Goal: Learn about a topic

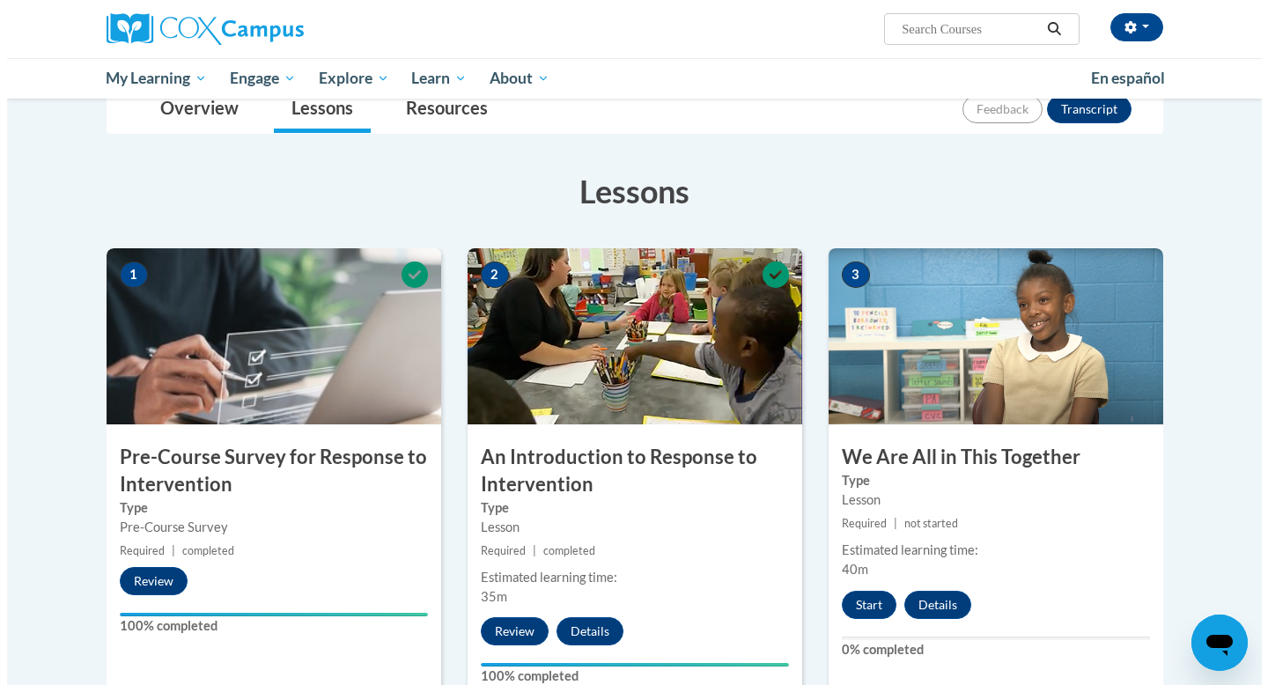
scroll to position [515, 0]
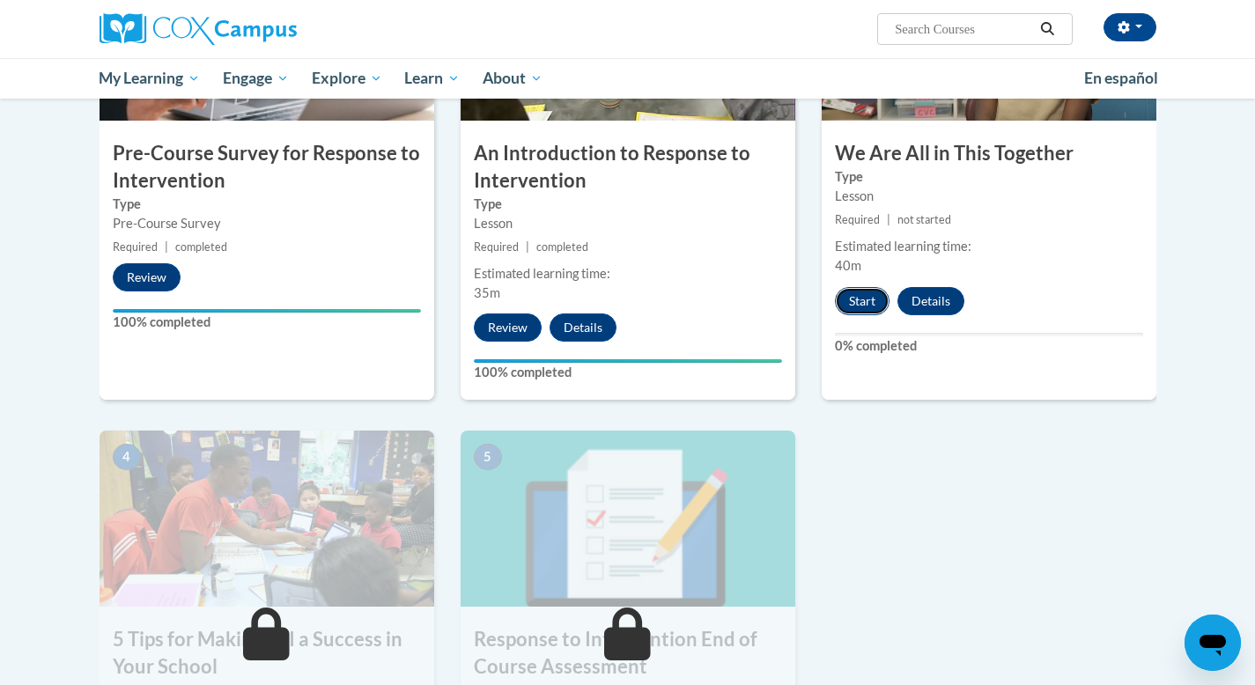
click at [857, 300] on button "Start" at bounding box center [862, 301] width 55 height 28
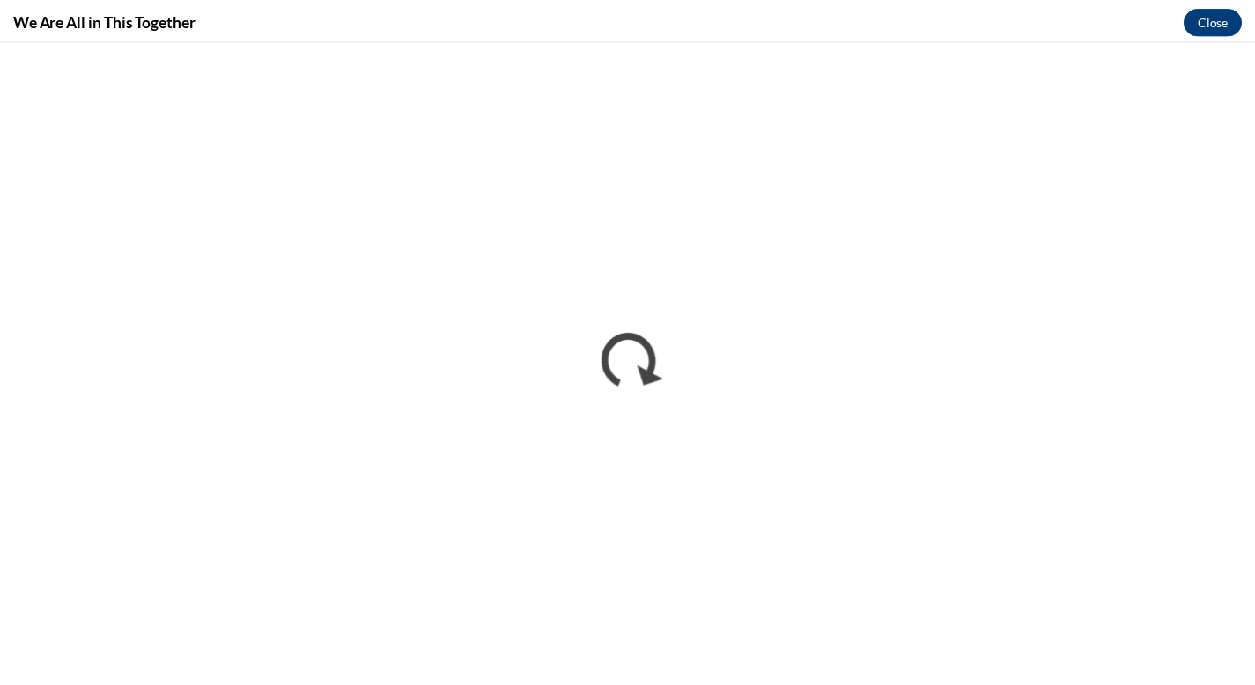
scroll to position [0, 0]
click at [1244, 18] on button "Close" at bounding box center [1225, 19] width 59 height 28
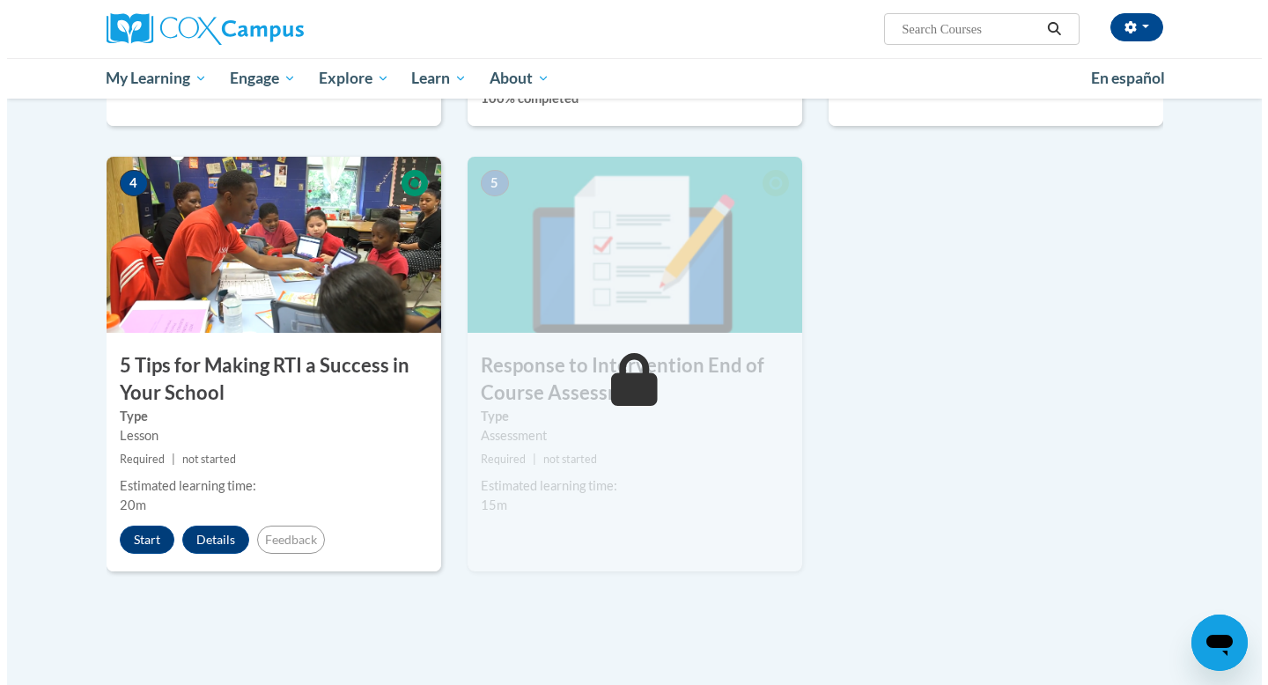
scroll to position [795, 0]
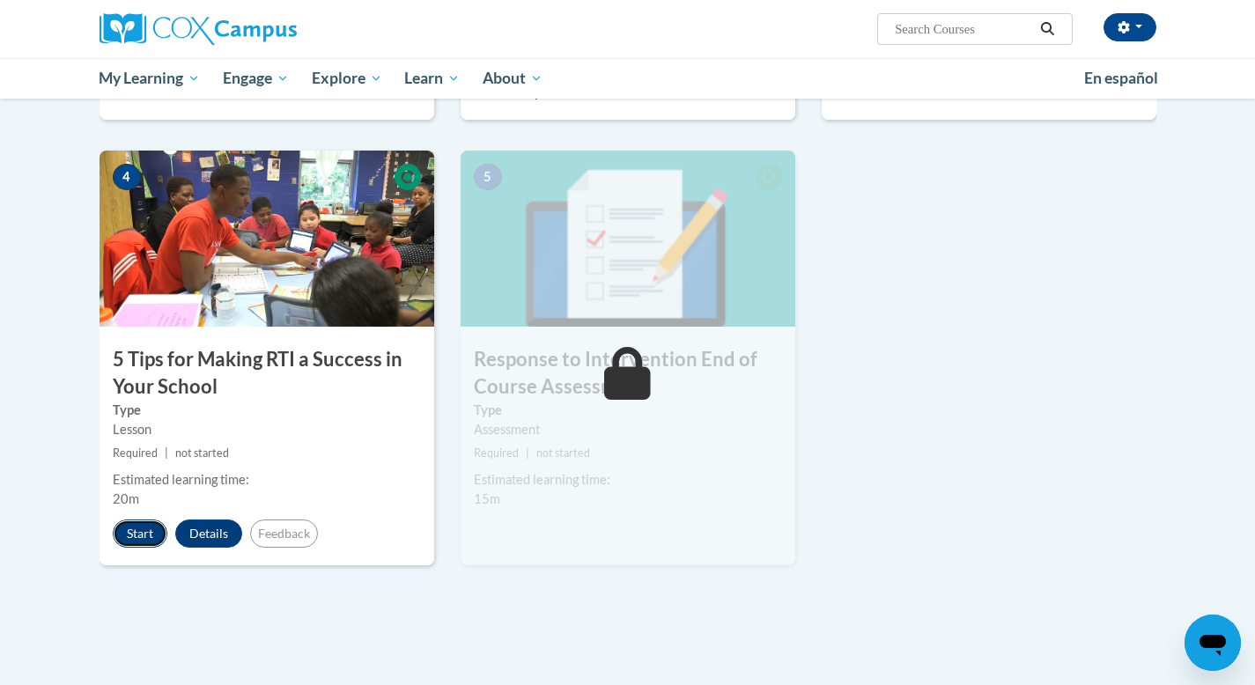
click at [142, 533] on button "Start" at bounding box center [140, 534] width 55 height 28
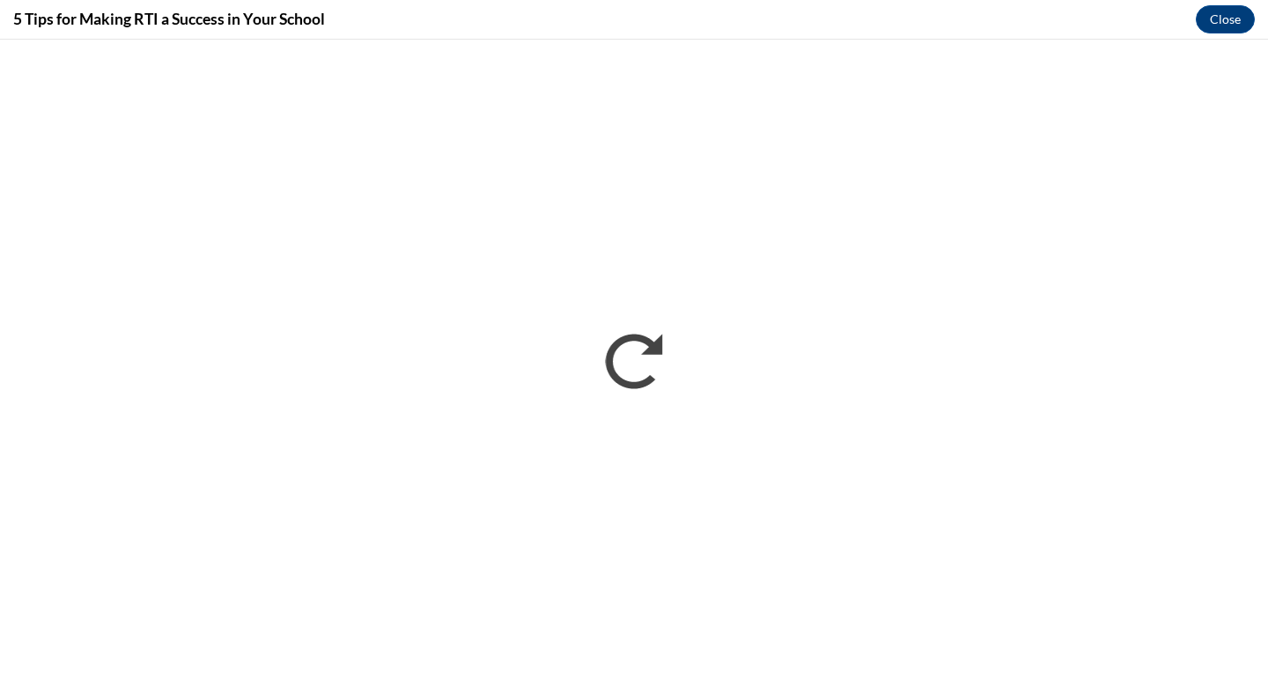
scroll to position [0, 0]
click at [1224, 25] on button "Close" at bounding box center [1225, 19] width 59 height 28
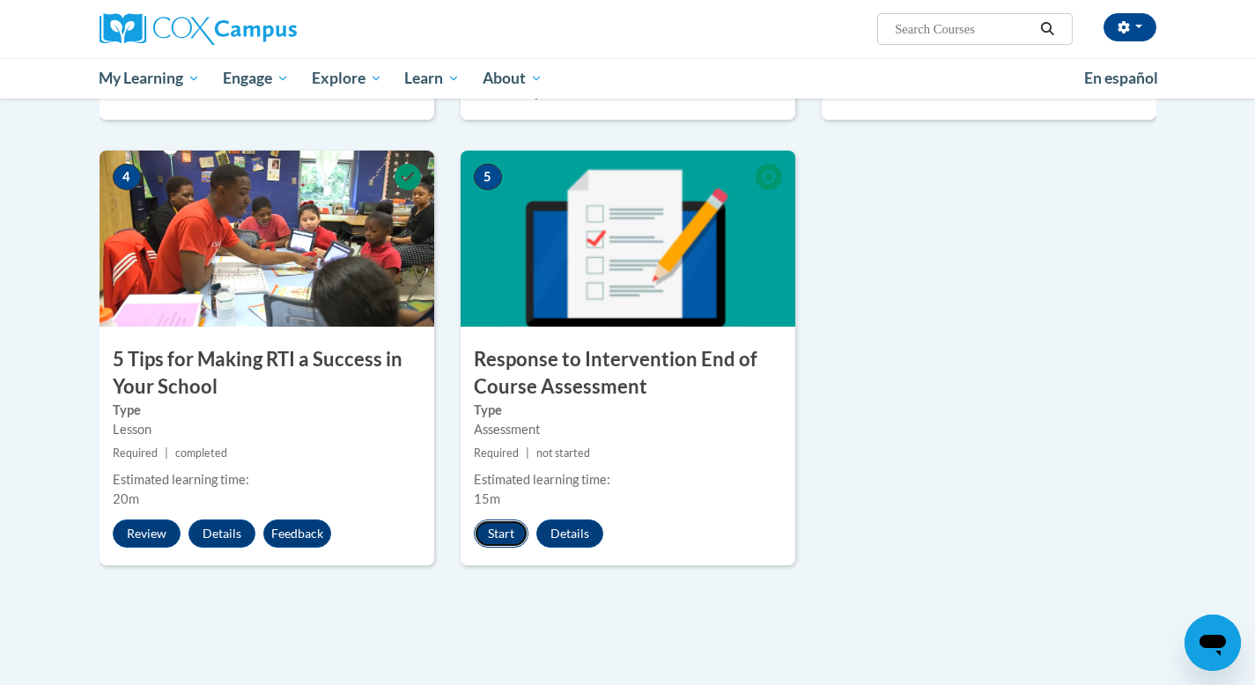
click at [496, 539] on button "Start" at bounding box center [501, 534] width 55 height 28
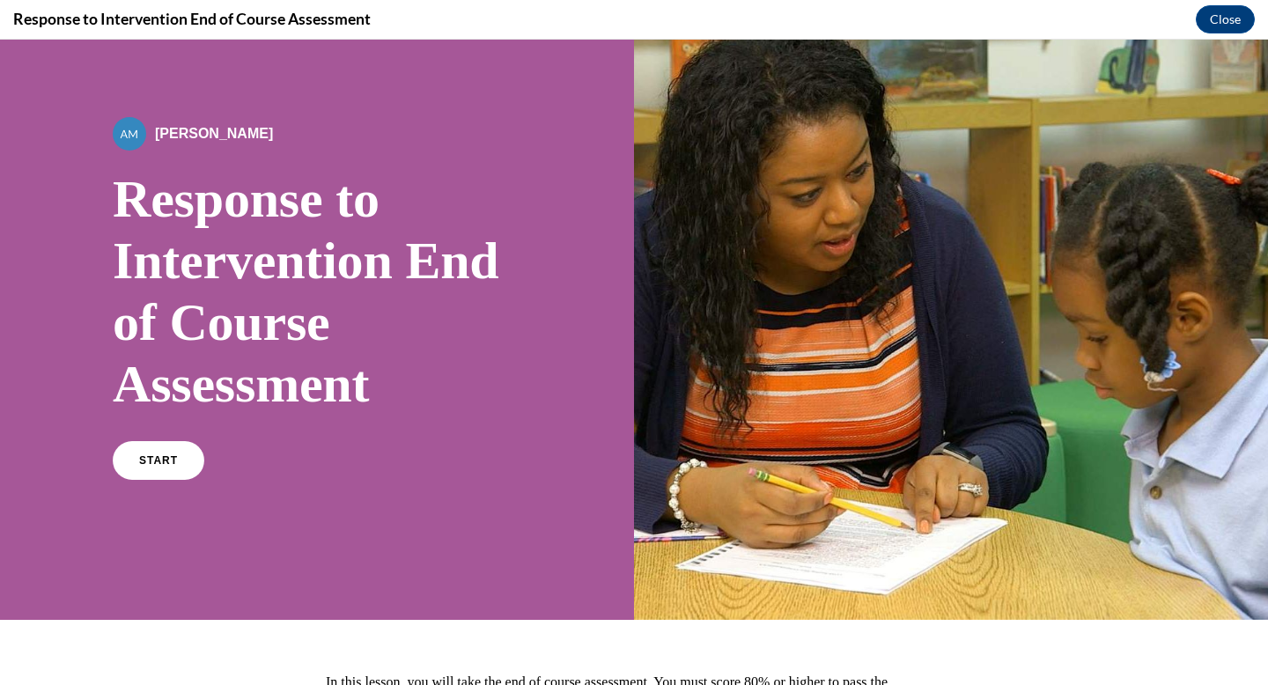
scroll to position [49, 0]
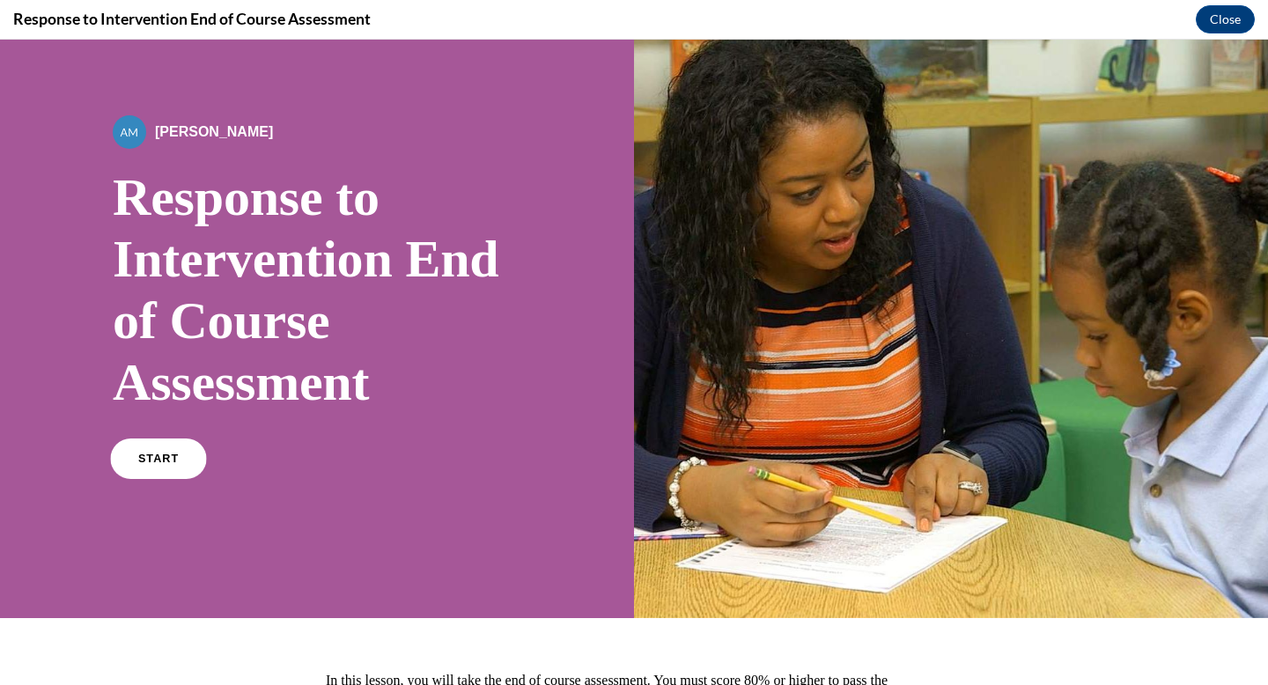
click at [174, 470] on link "START" at bounding box center [158, 459] width 96 height 41
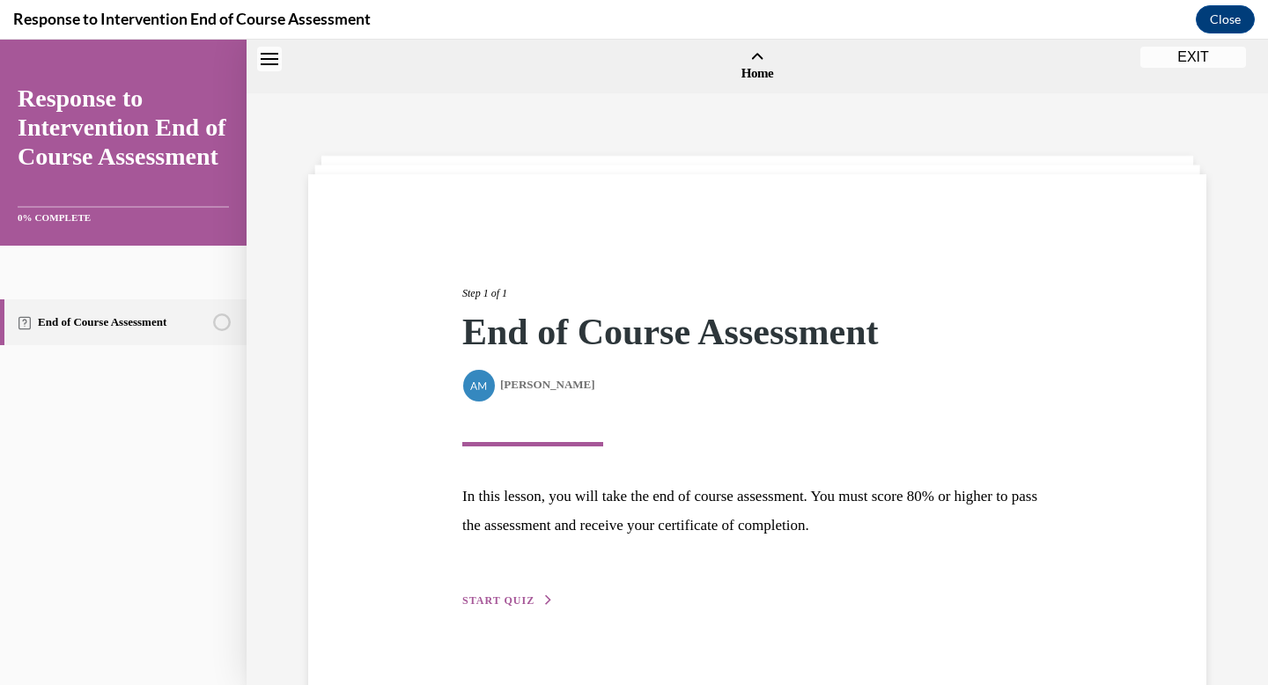
scroll to position [55, 0]
